Goal: Information Seeking & Learning: Check status

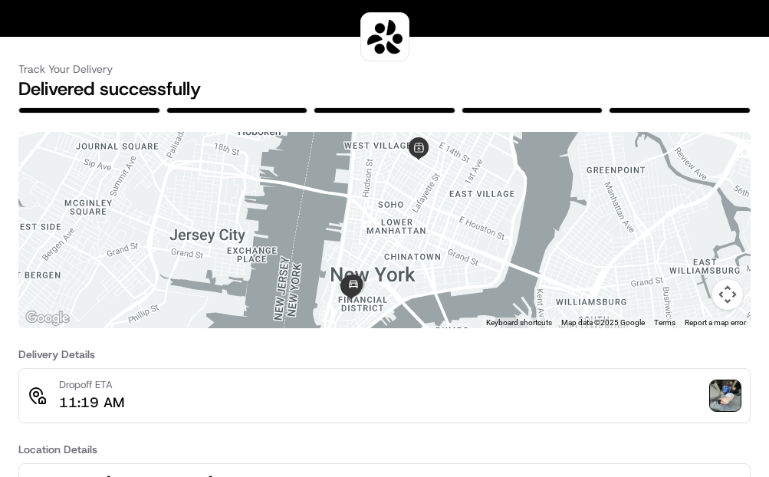
click at [729, 399] on img at bounding box center [725, 395] width 31 height 31
